Goal: Task Accomplishment & Management: Complete application form

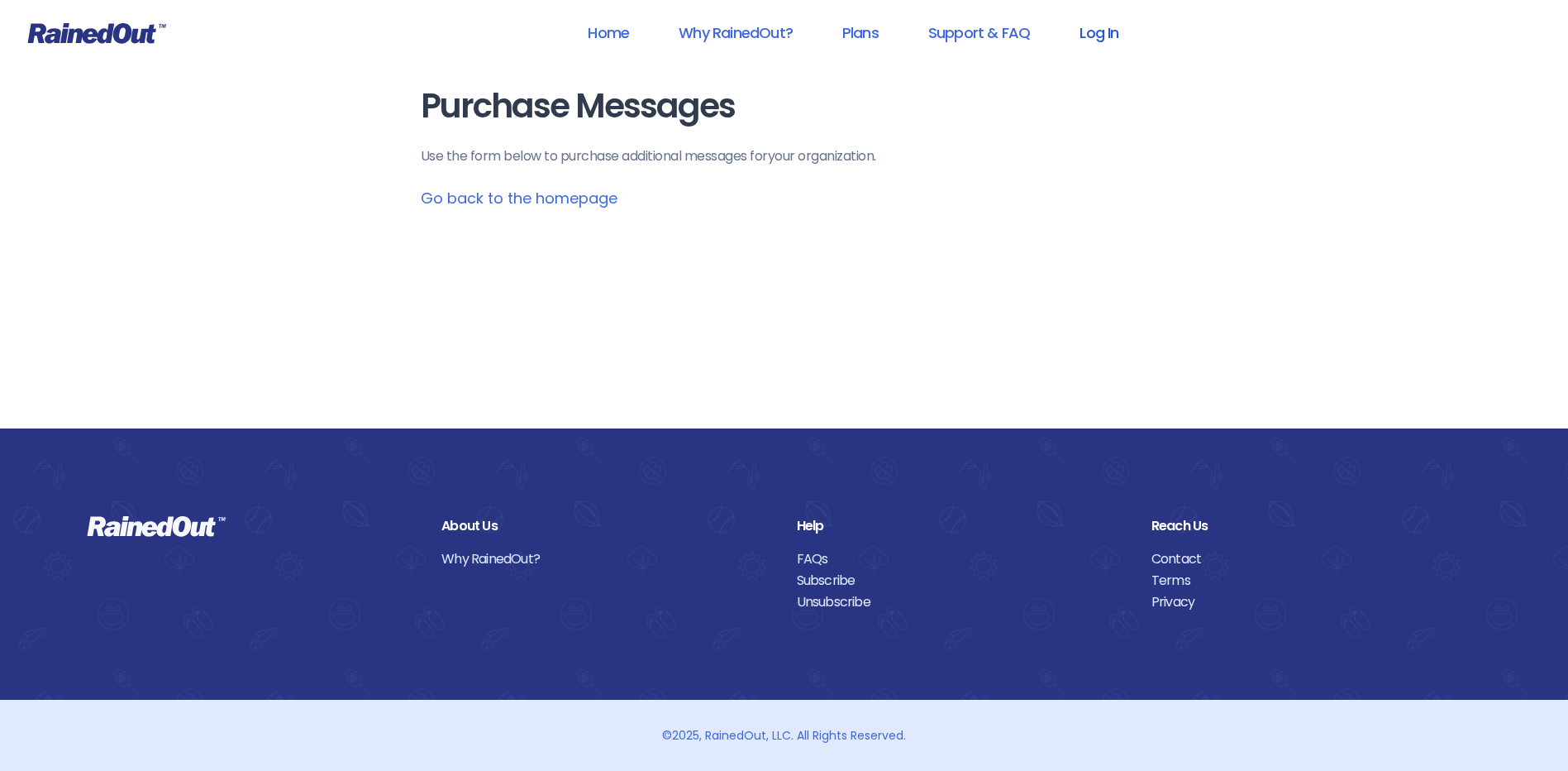
click at [1103, 26] on link "Log In" at bounding box center [1099, 32] width 82 height 37
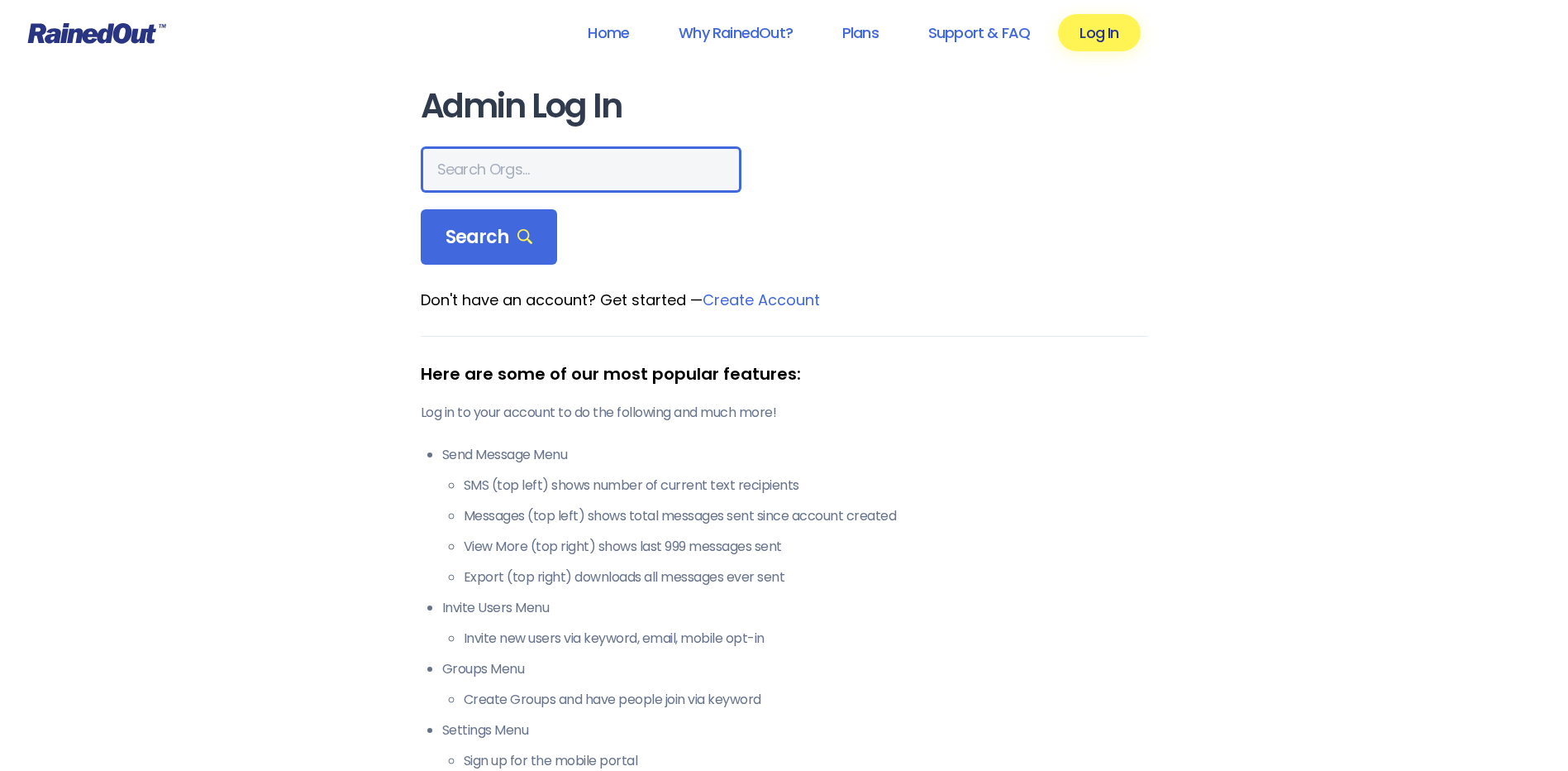
click at [513, 165] on input "text" at bounding box center [581, 169] width 321 height 46
type input "wcs"
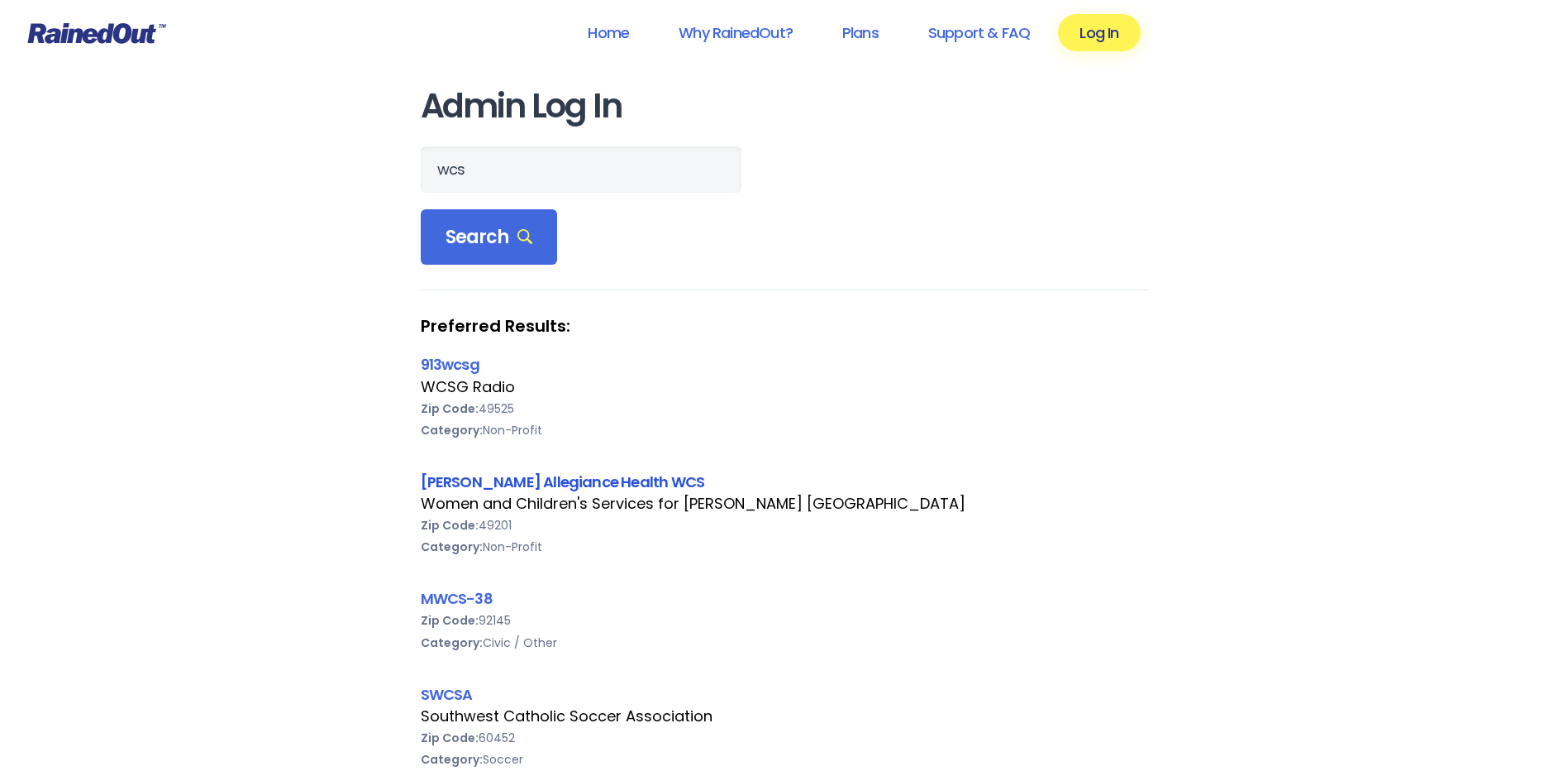
click at [575, 485] on link "[PERSON_NAME] Allegiance Health WCS" at bounding box center [562, 482] width 284 height 21
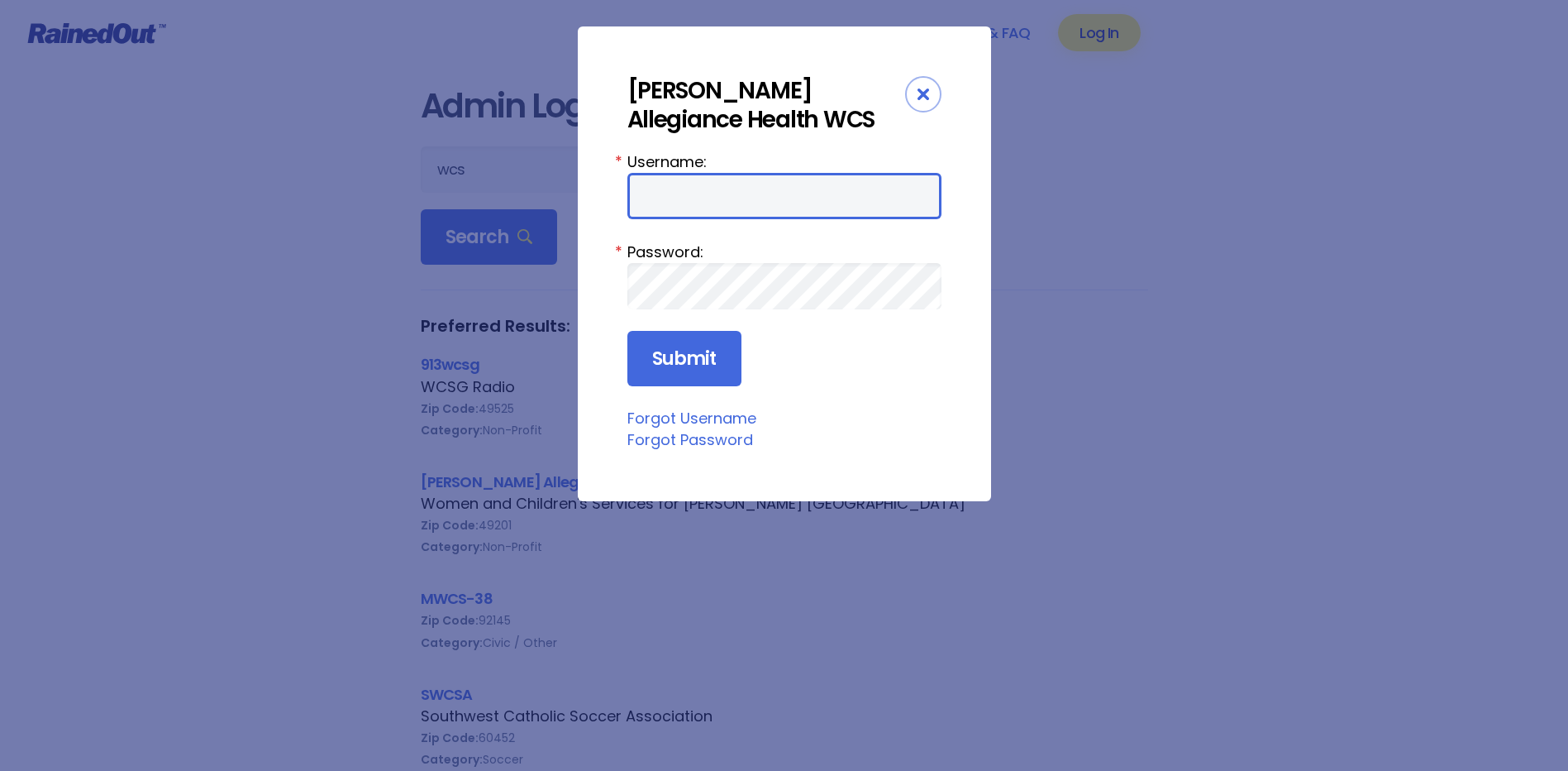
click at [728, 189] on input "Username:" at bounding box center [784, 196] width 315 height 46
type input "amercur1"
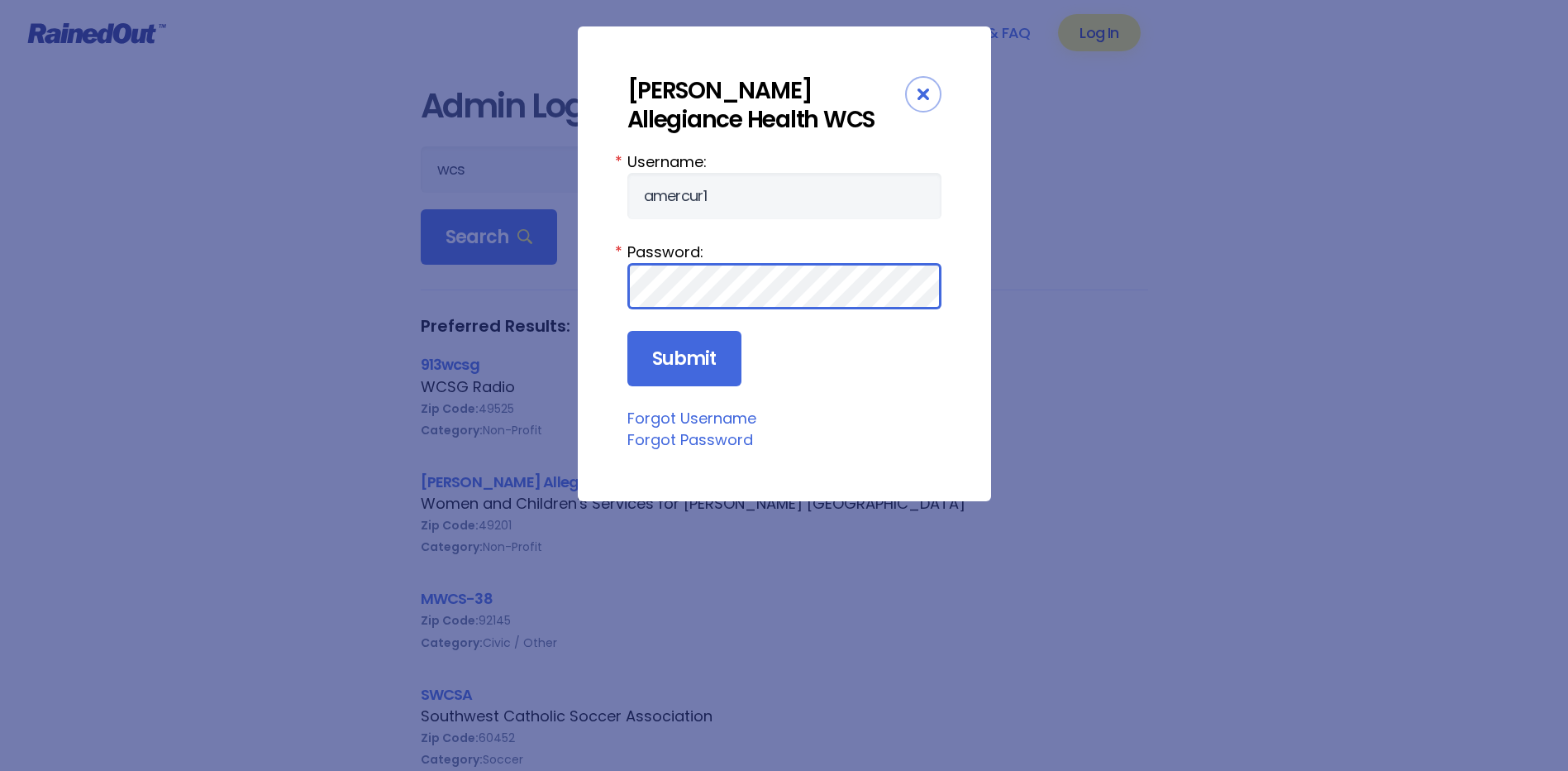
click at [627, 331] on input "Submit" at bounding box center [684, 359] width 114 height 57
